Goal: Entertainment & Leisure: Browse casually

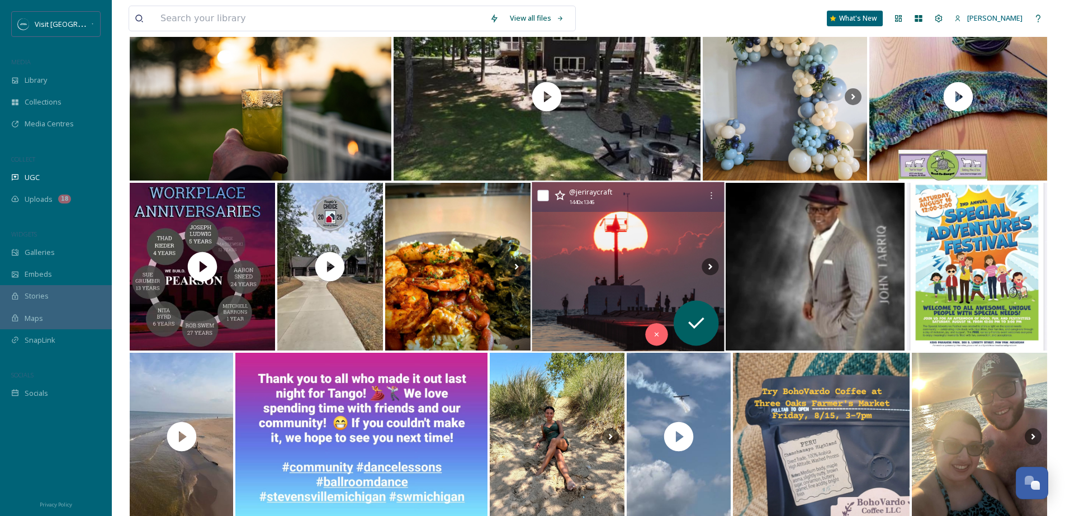
scroll to position [801, 0]
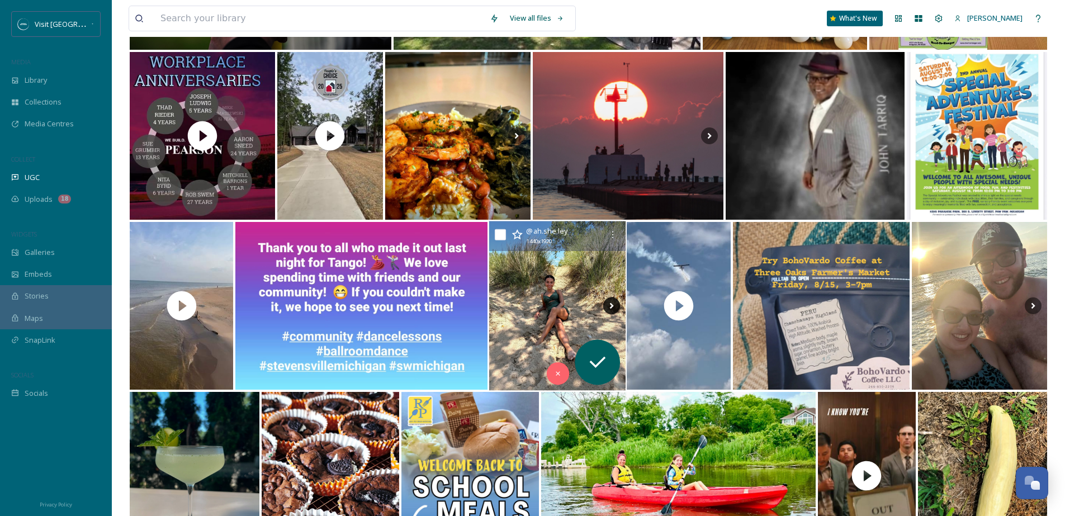
click at [609, 304] on icon at bounding box center [611, 305] width 17 height 17
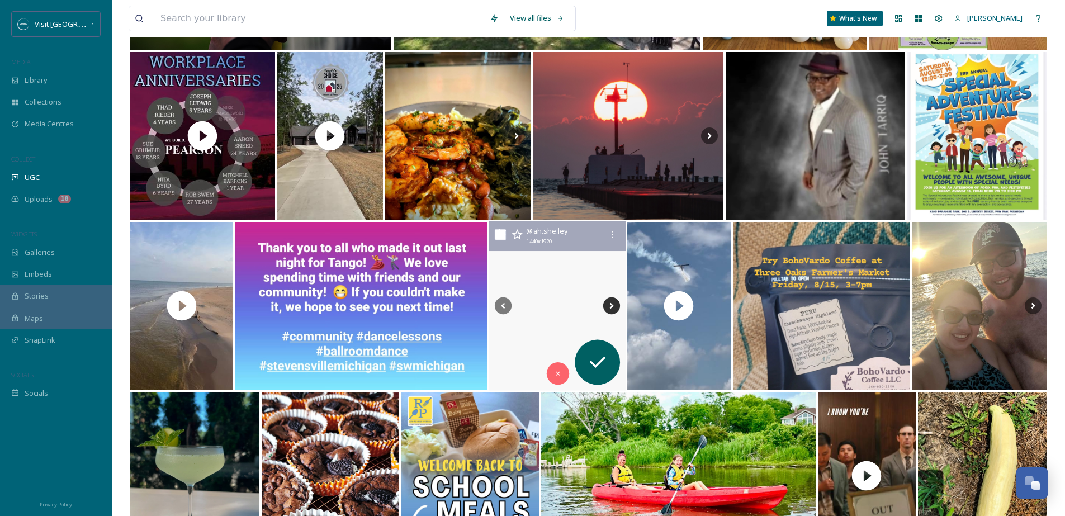
click at [610, 304] on icon at bounding box center [612, 306] width 4 height 6
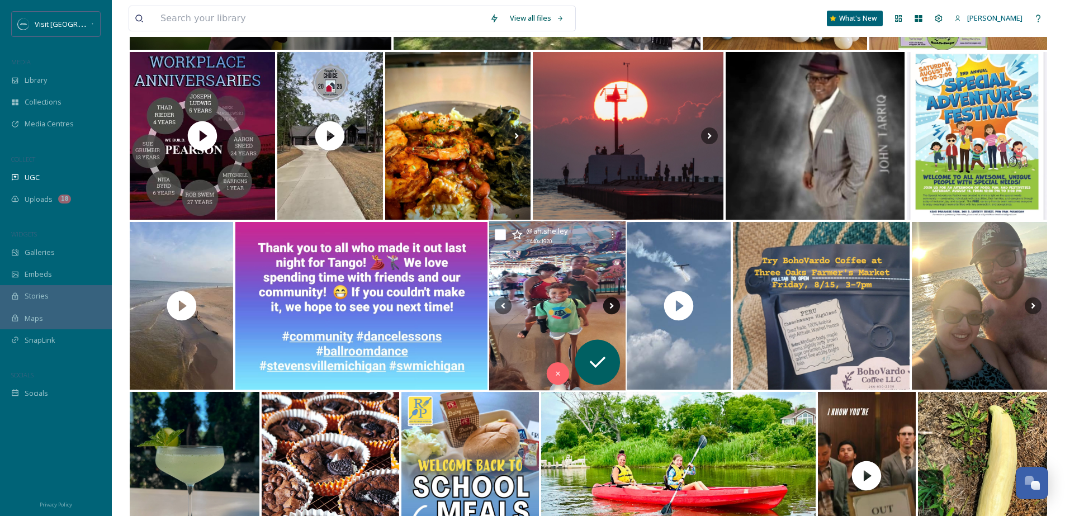
click at [610, 304] on icon at bounding box center [612, 306] width 4 height 6
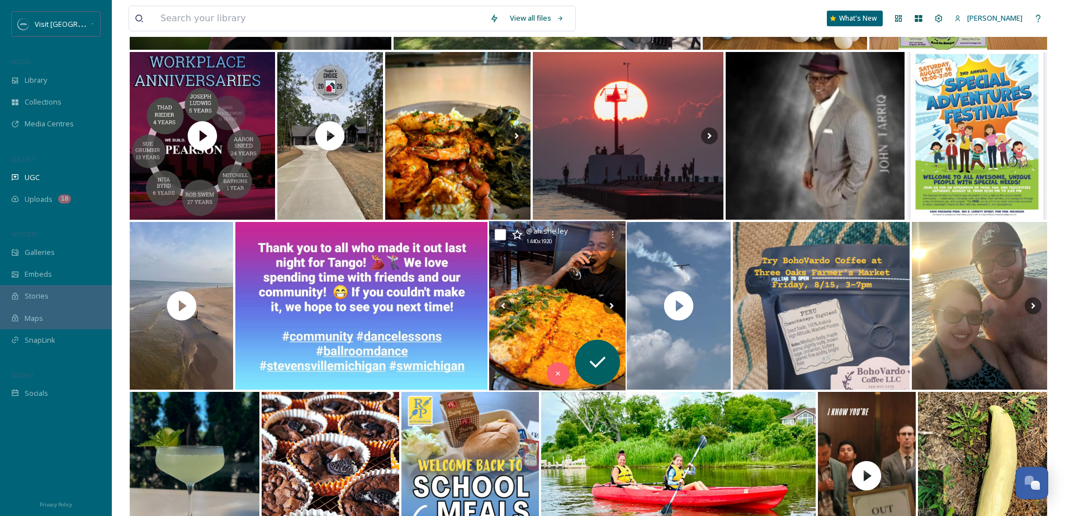
click at [569, 305] on img at bounding box center [557, 305] width 136 height 169
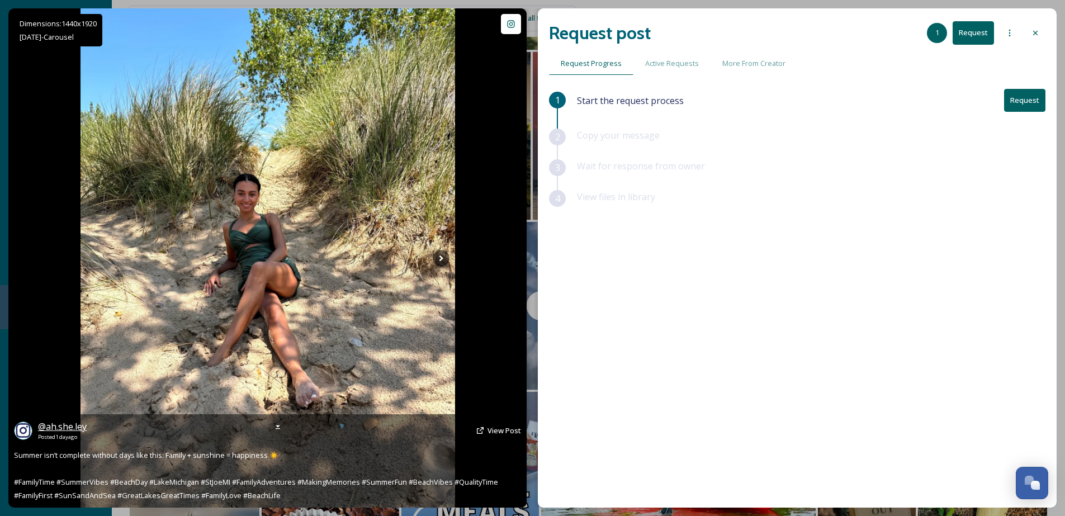
click at [46, 425] on span "@ ah.she.ley" at bounding box center [62, 427] width 49 height 12
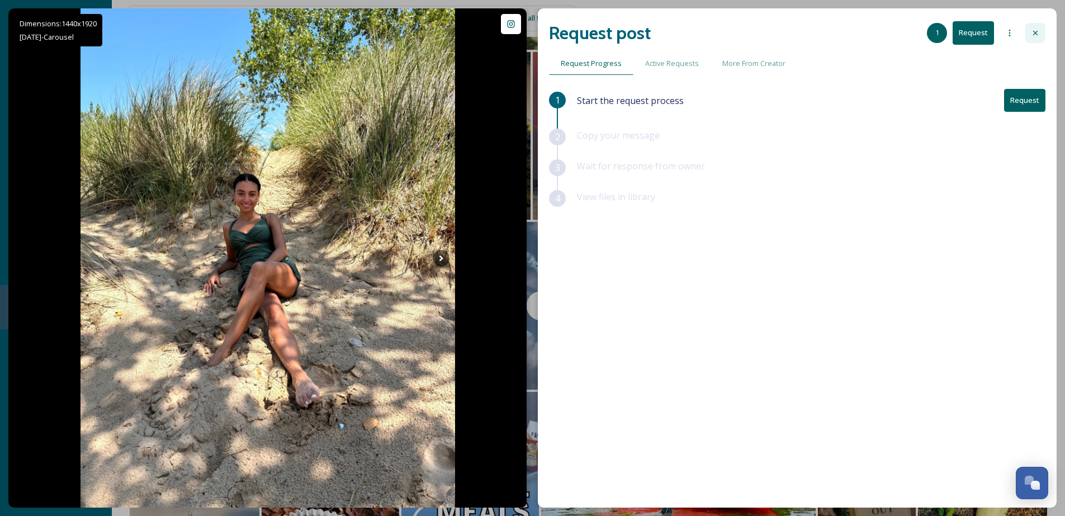
click at [1037, 32] on icon at bounding box center [1035, 33] width 4 height 4
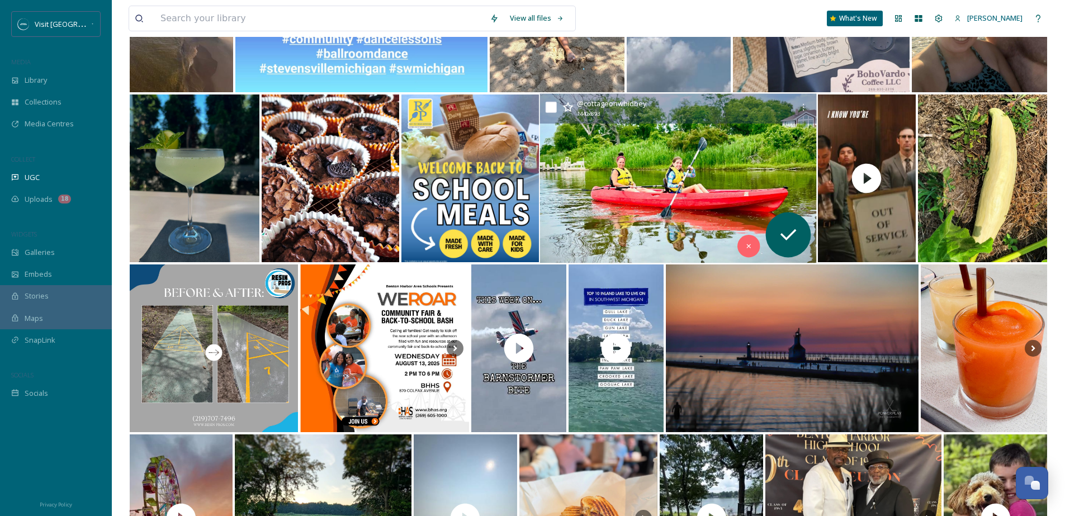
scroll to position [1228, 0]
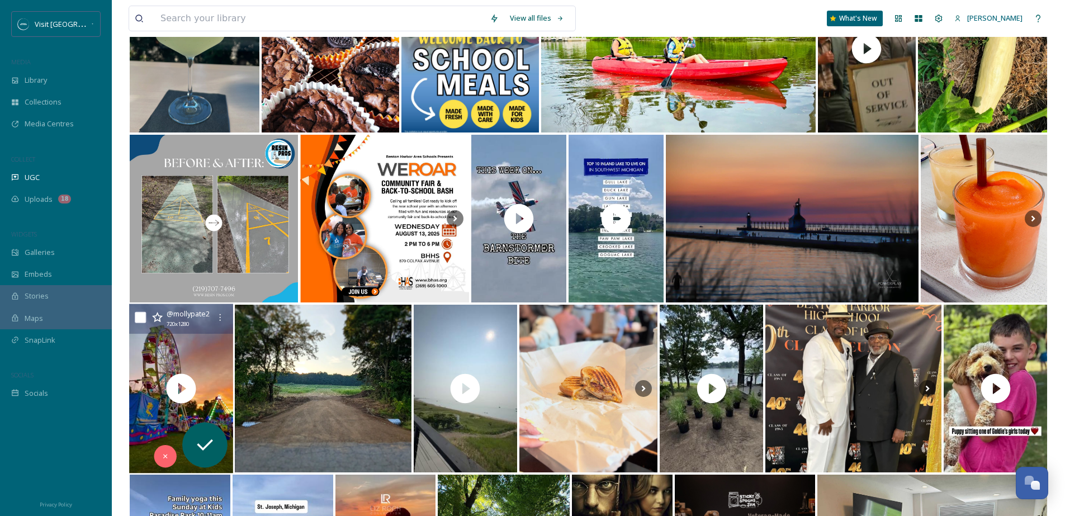
click at [205, 334] on div "@ mollypate2 720 x 1280" at bounding box center [181, 319] width 104 height 30
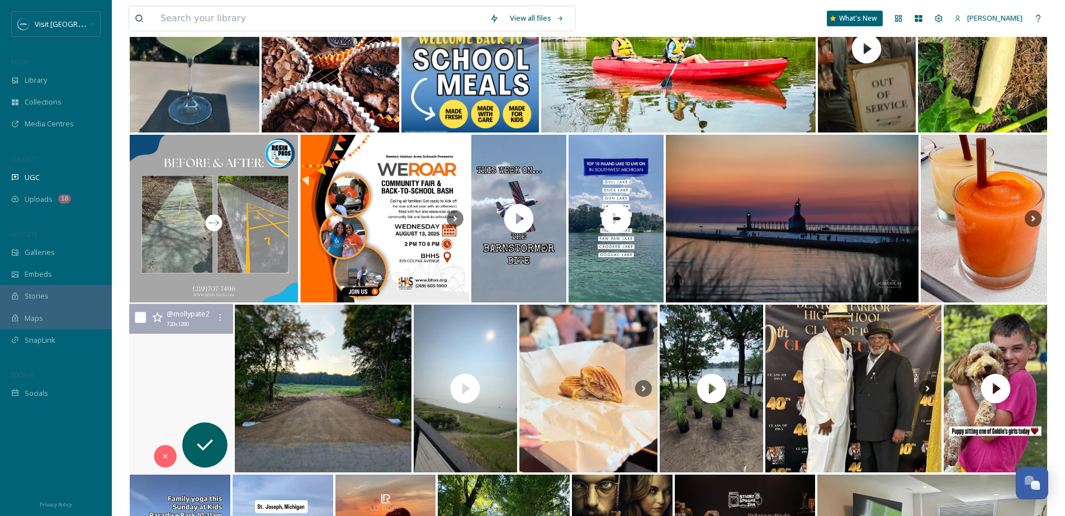
click at [162, 357] on video "BCYF ~ 8.12.2025 🎡 #bcyf #bcyf2025 #4H" at bounding box center [181, 388] width 104 height 169
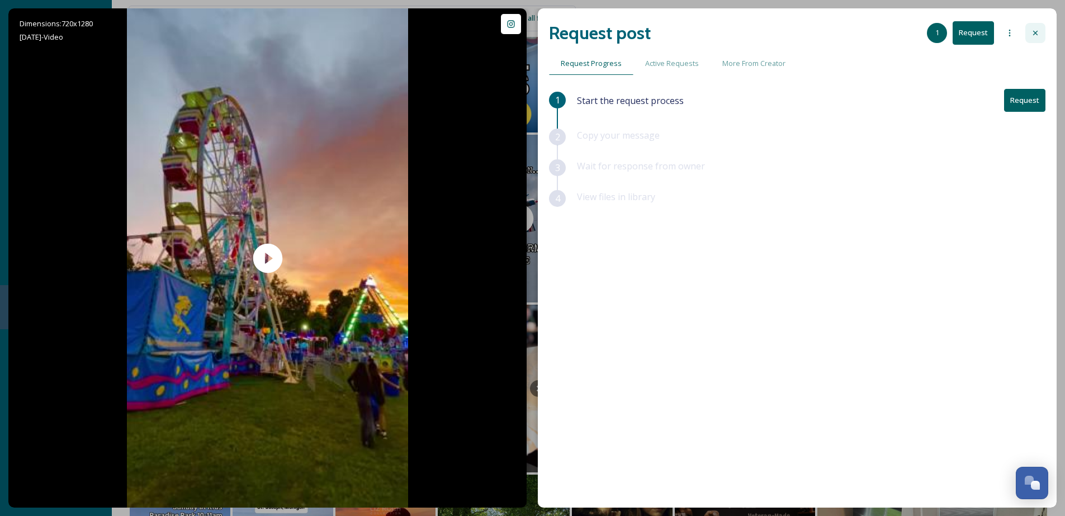
click at [1036, 32] on icon at bounding box center [1035, 33] width 4 height 4
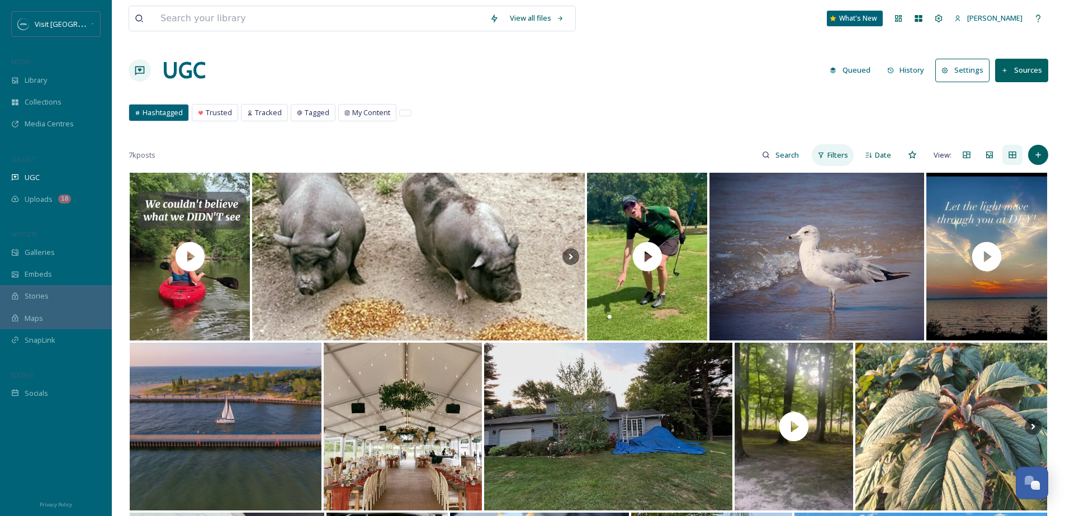
click at [840, 150] on span "Filters" at bounding box center [838, 155] width 21 height 11
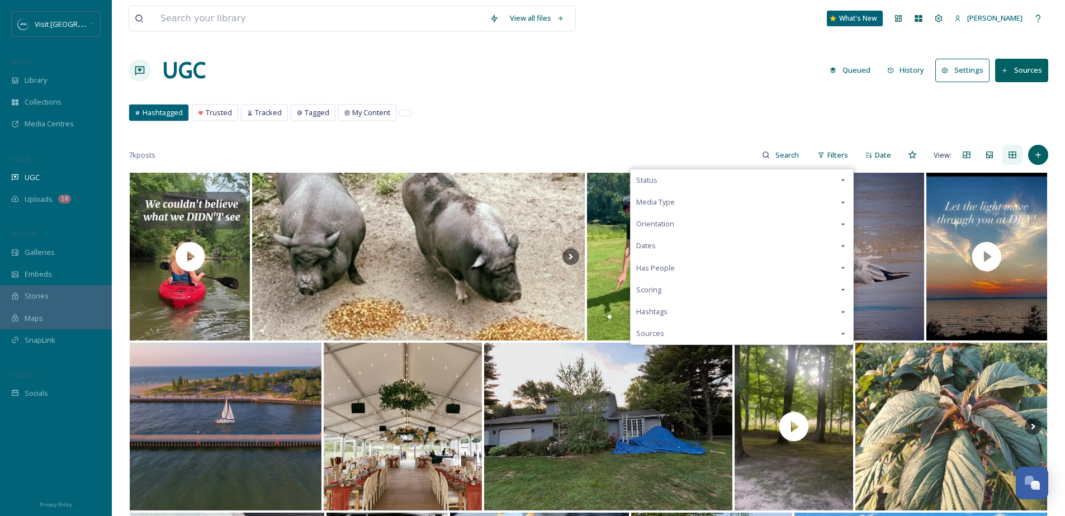
click at [695, 290] on div "Scoring" at bounding box center [742, 290] width 223 height 22
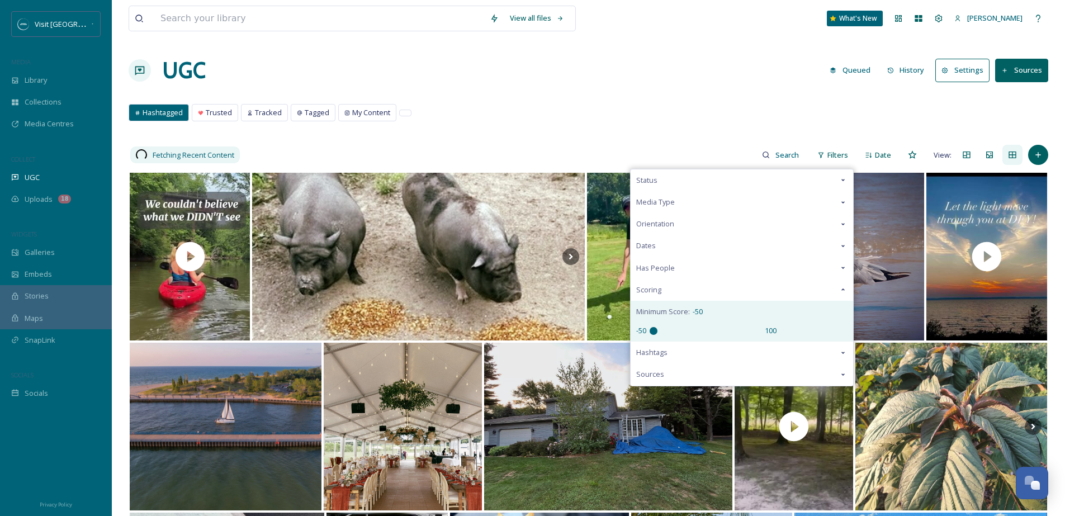
drag, startPoint x: 707, startPoint y: 332, endPoint x: 651, endPoint y: 338, distance: 56.3
type input "-50"
click at [651, 335] on input "range" at bounding box center [706, 331] width 112 height 8
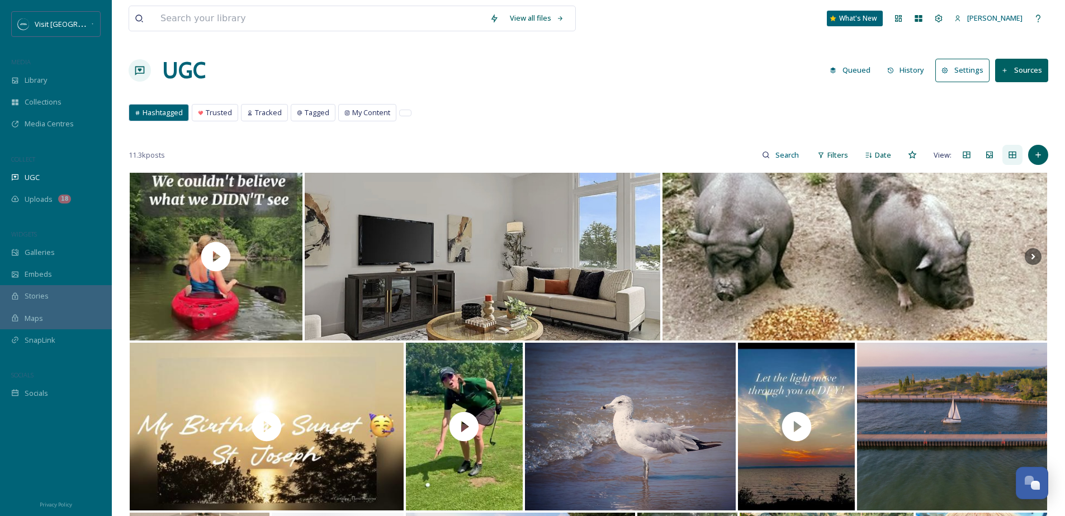
click at [706, 107] on div "Hashtagged Trusted Tracked Tagged My Content Hashtagged Trusted Tracked Tagged …" at bounding box center [589, 115] width 920 height 23
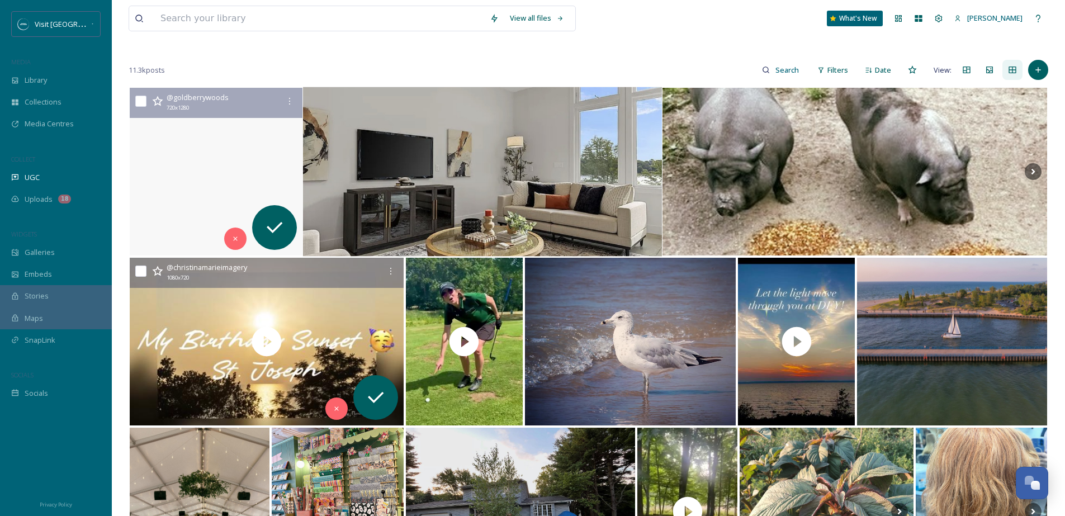
scroll to position [366, 0]
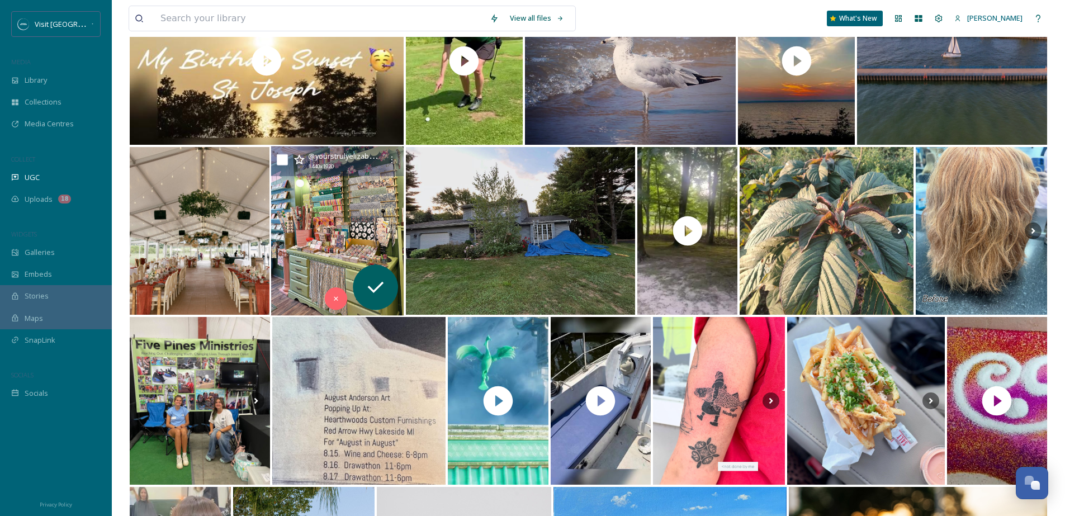
click at [348, 177] on img at bounding box center [337, 231] width 133 height 169
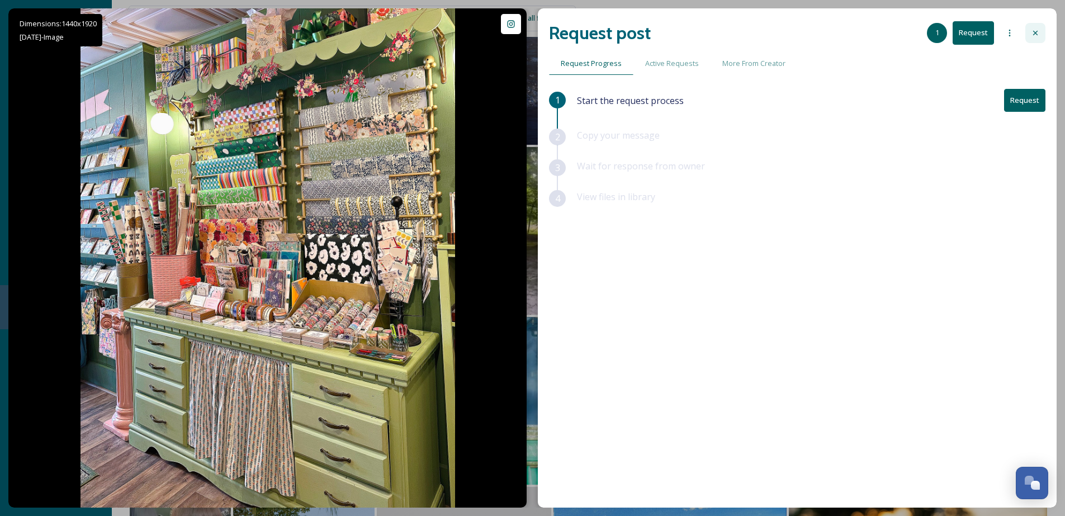
click at [1032, 27] on div at bounding box center [1036, 33] width 20 height 20
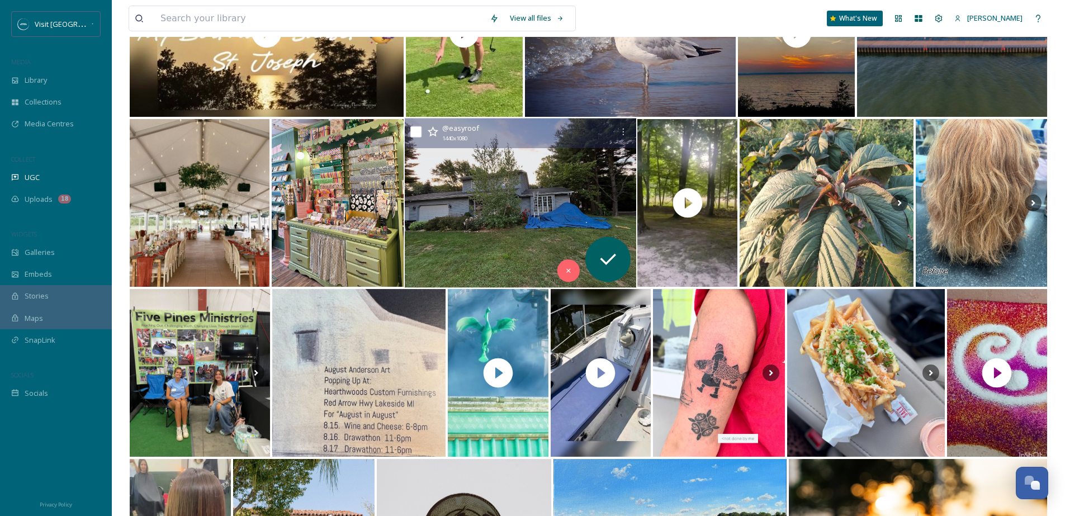
scroll to position [462, 0]
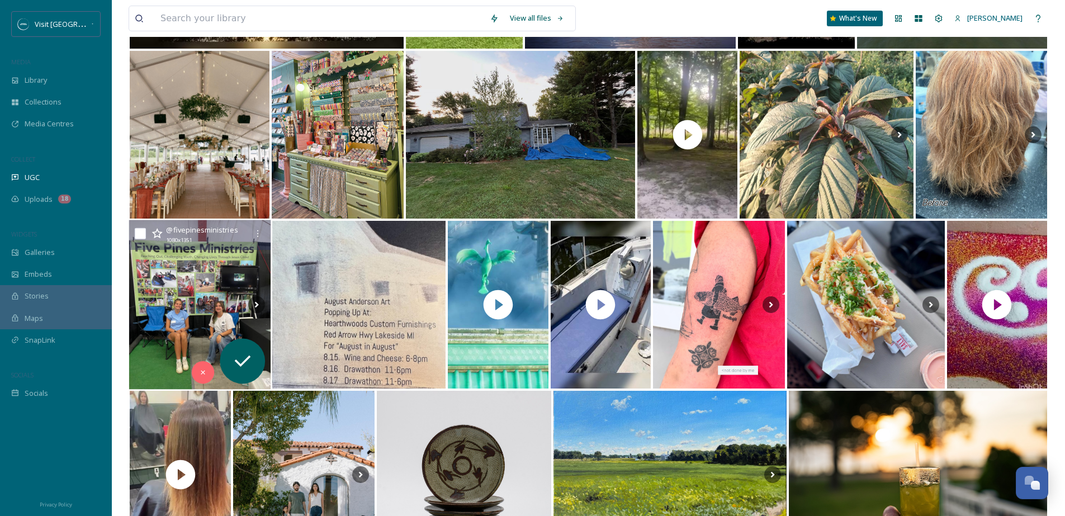
click at [210, 305] on img at bounding box center [199, 304] width 141 height 169
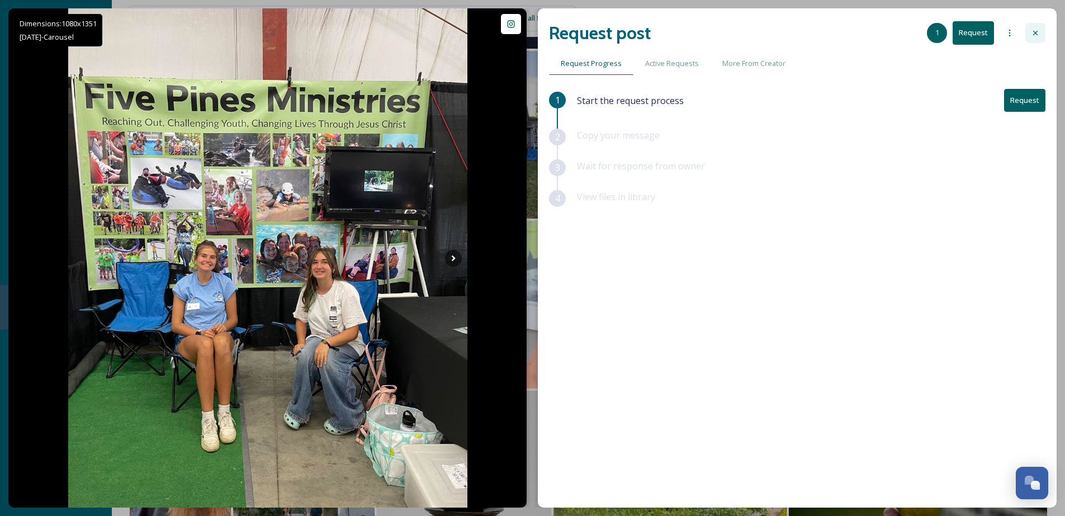
click at [1032, 27] on div at bounding box center [1036, 33] width 20 height 20
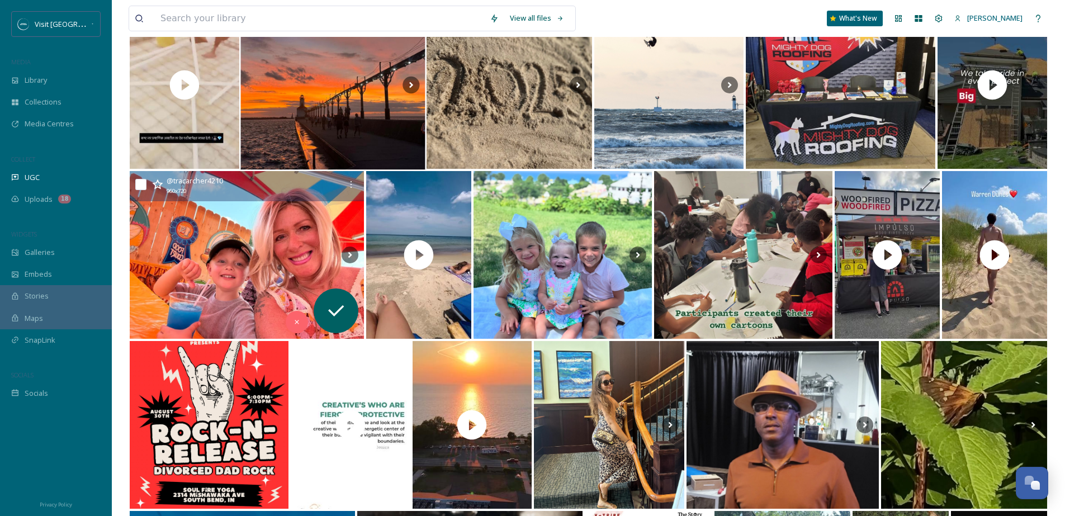
scroll to position [3819, 0]
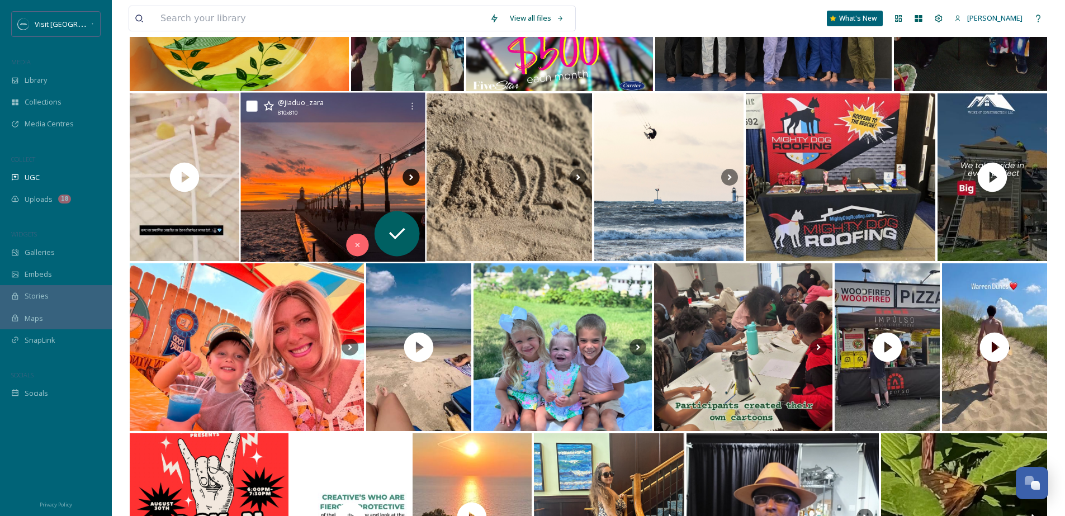
click at [417, 178] on icon at bounding box center [411, 177] width 17 height 17
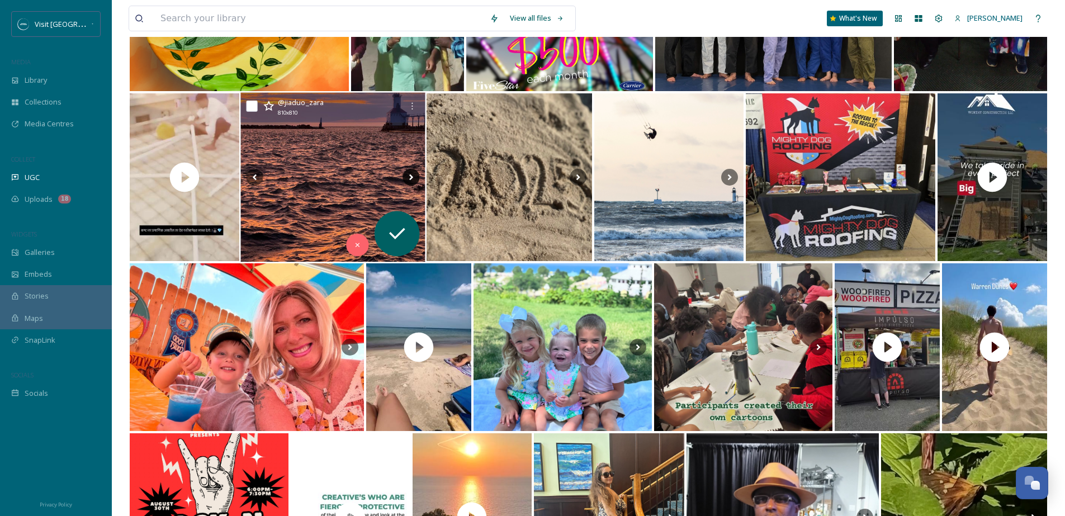
click at [417, 178] on icon at bounding box center [411, 177] width 17 height 17
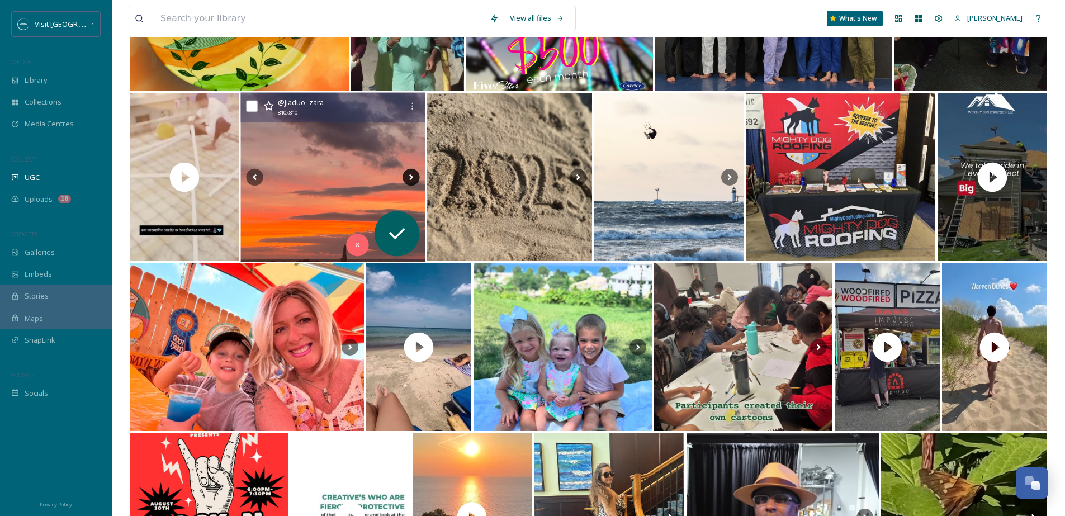
click at [414, 178] on icon at bounding box center [411, 177] width 17 height 17
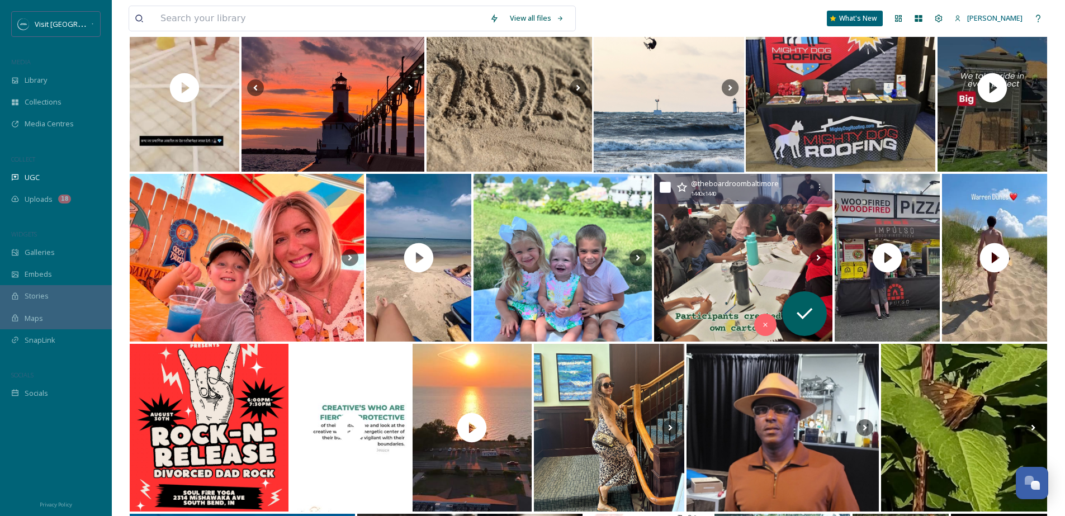
scroll to position [3911, 0]
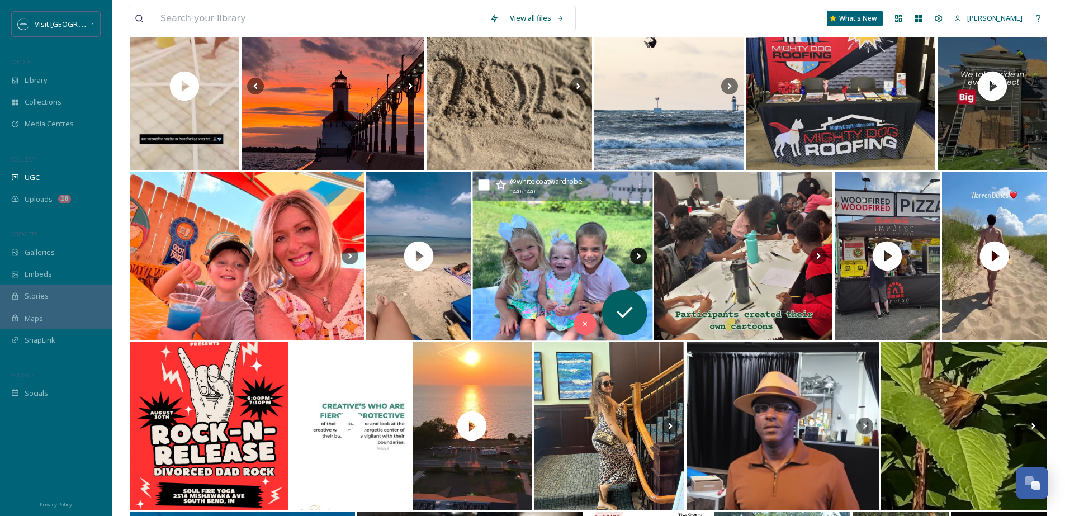
click at [631, 258] on icon at bounding box center [638, 256] width 17 height 17
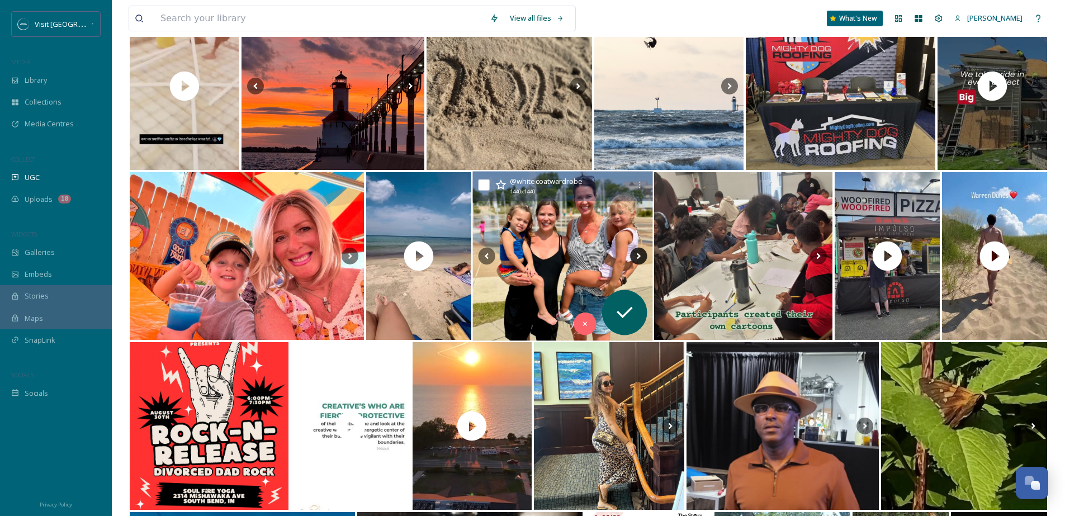
click at [631, 258] on icon at bounding box center [638, 256] width 17 height 17
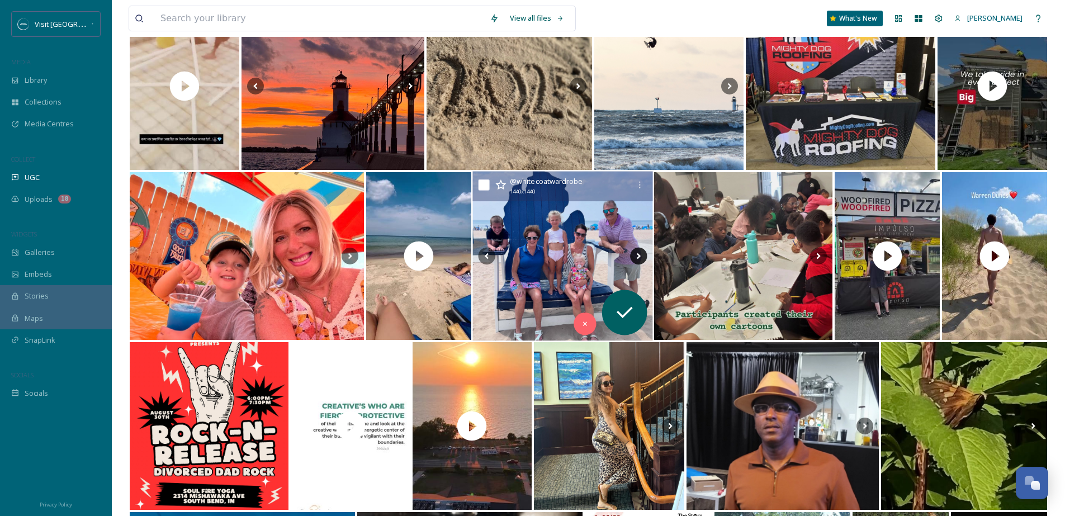
click at [631, 258] on icon at bounding box center [638, 256] width 17 height 17
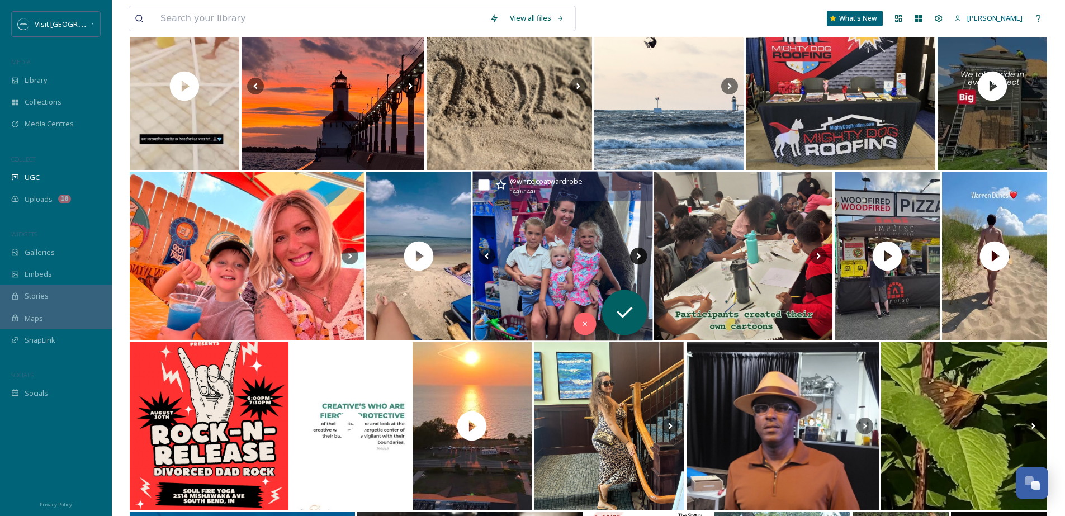
click at [631, 258] on icon at bounding box center [638, 256] width 17 height 17
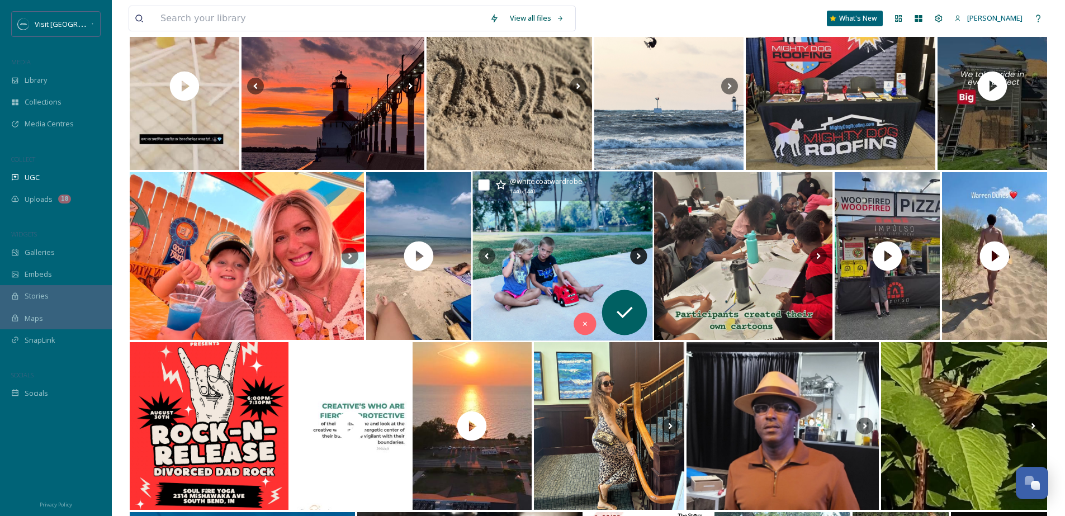
click at [631, 258] on icon at bounding box center [638, 256] width 17 height 17
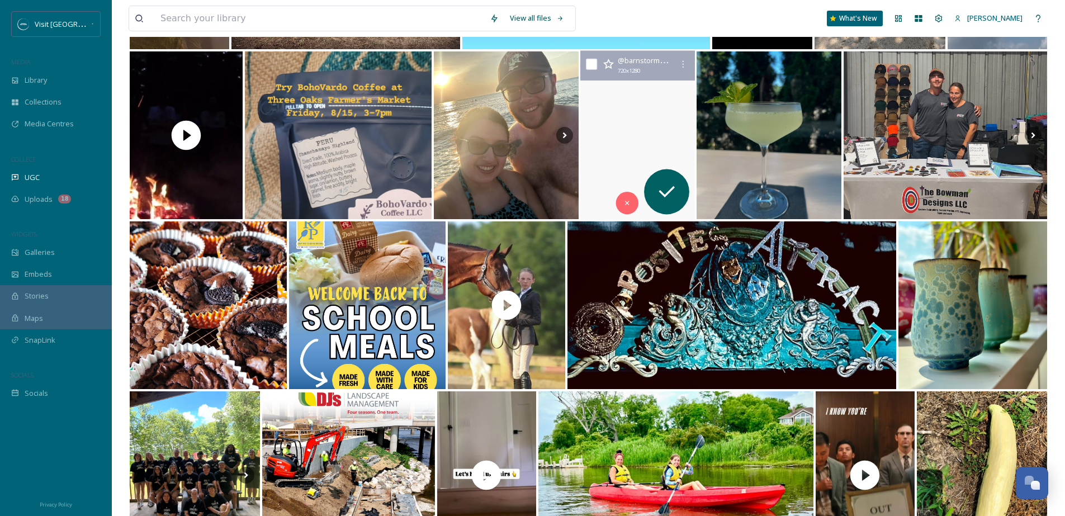
scroll to position [1963, 0]
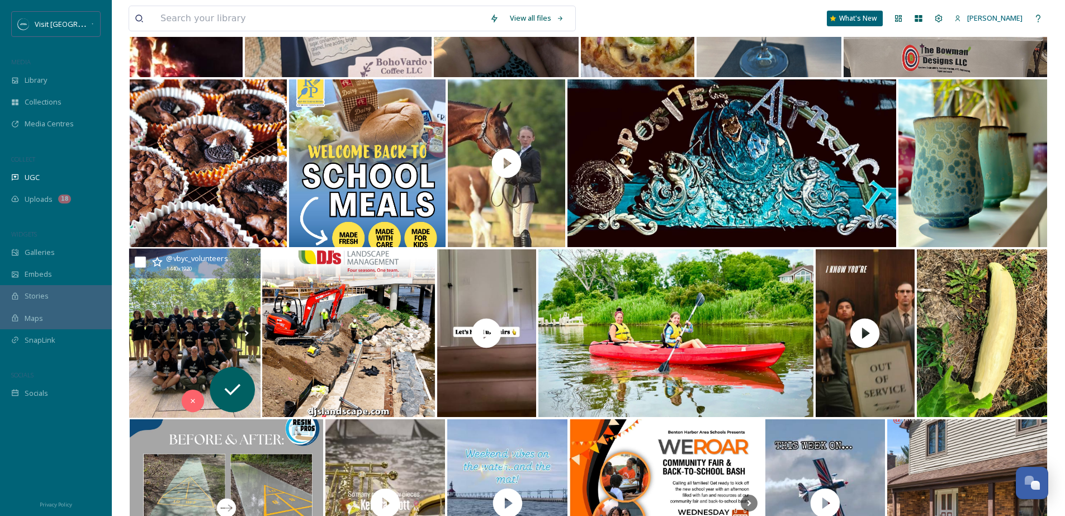
click at [175, 309] on img at bounding box center [195, 333] width 132 height 169
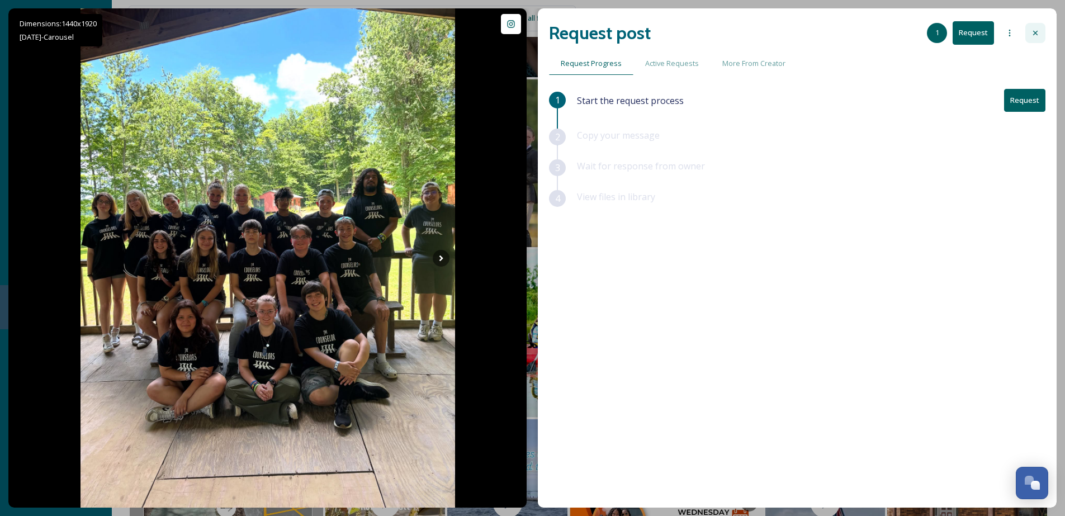
click at [1028, 29] on div at bounding box center [1036, 33] width 20 height 20
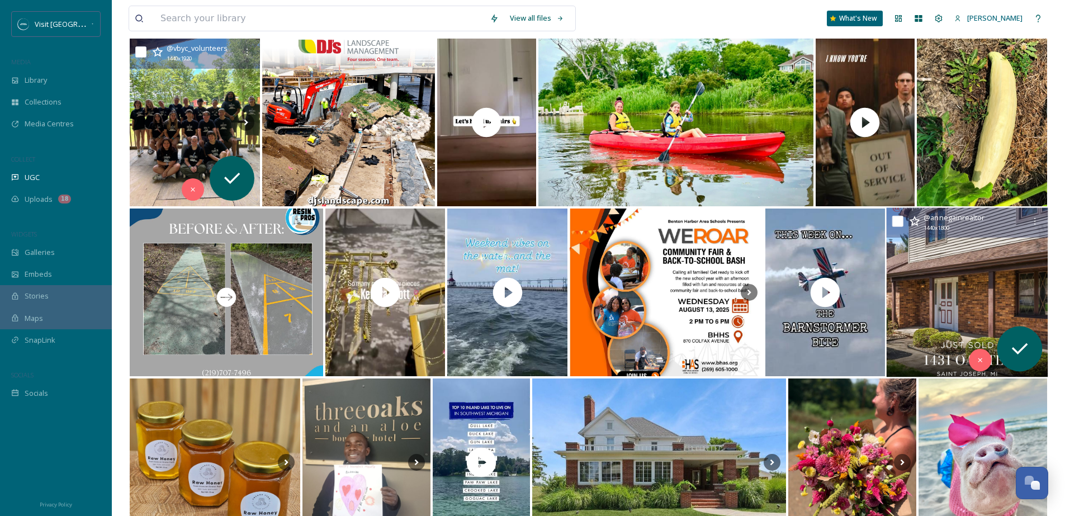
scroll to position [2181, 0]
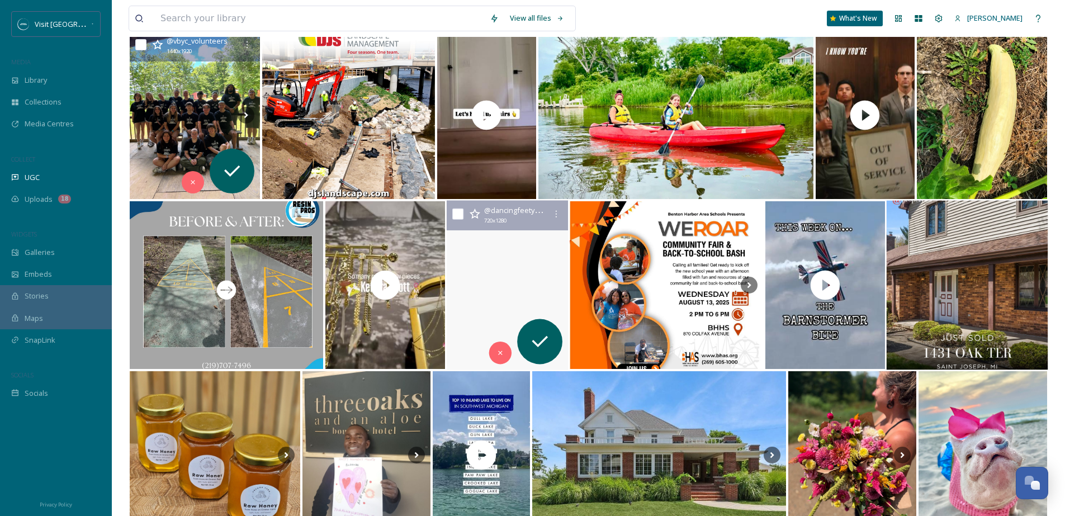
click at [493, 252] on video "✨Weekend vibes on the water... and on the mat!✨\aLake Michigan is calling, but …" at bounding box center [507, 285] width 121 height 169
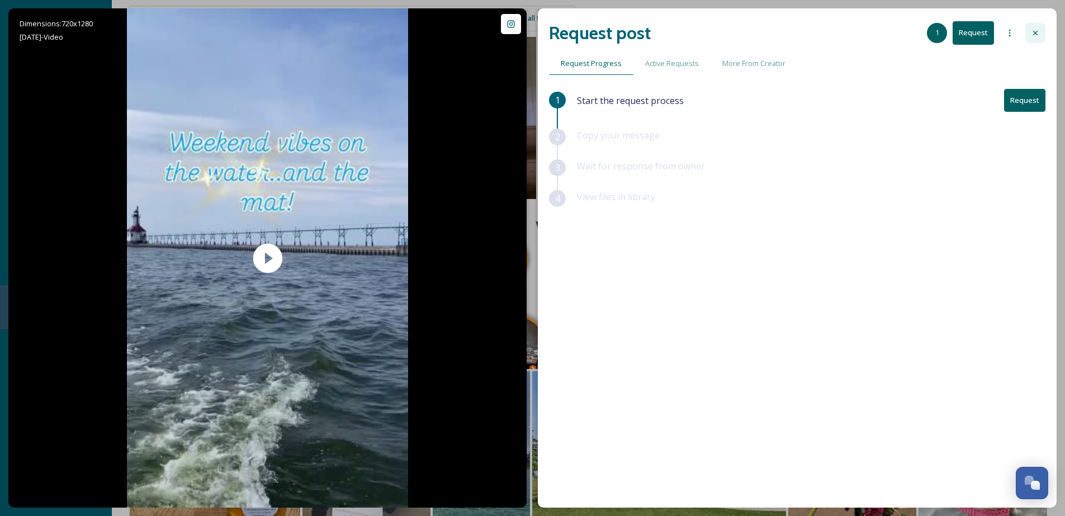
click at [1030, 34] on div at bounding box center [1036, 33] width 20 height 20
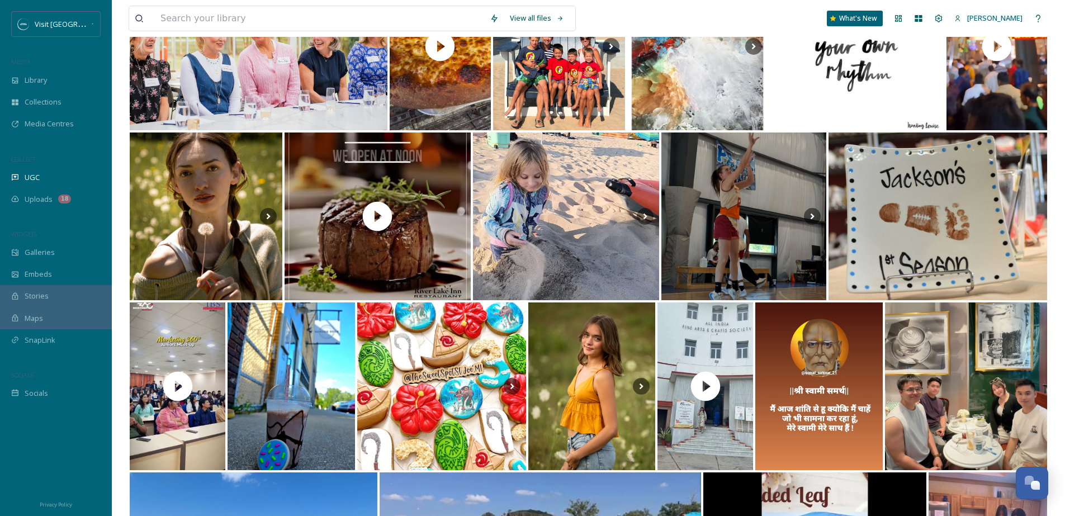
scroll to position [5254, 0]
